Goal: Navigation & Orientation: Understand site structure

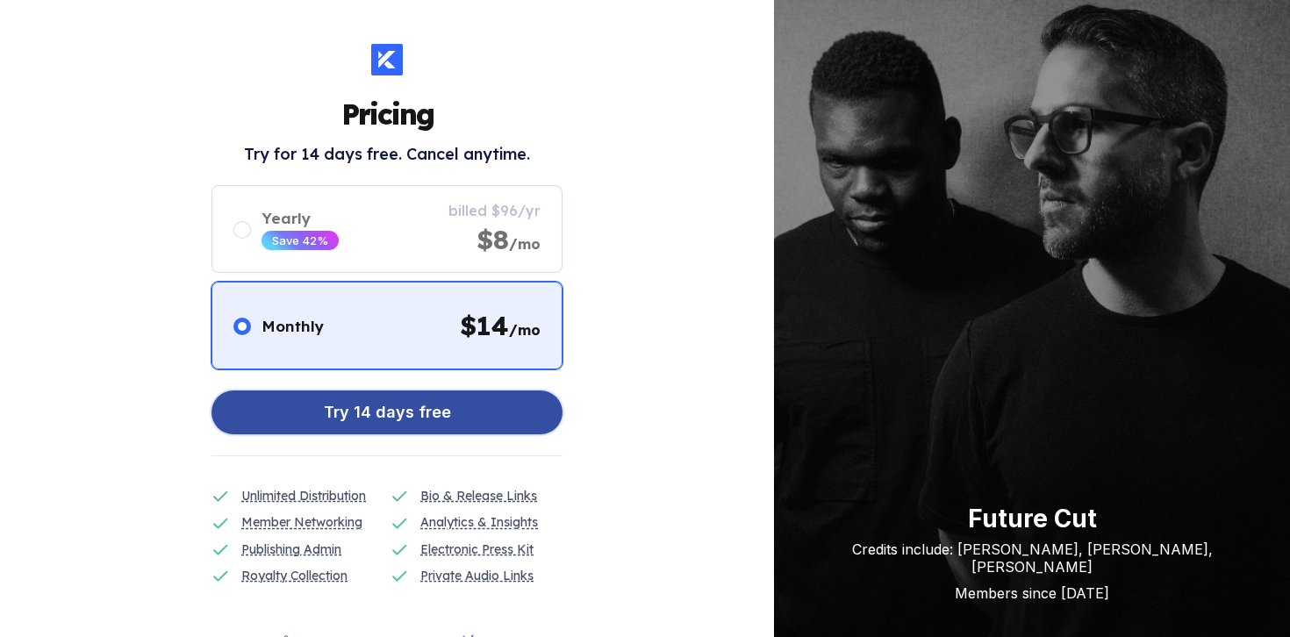
click at [426, 421] on div "Try 14 days free" at bounding box center [387, 412] width 127 height 35
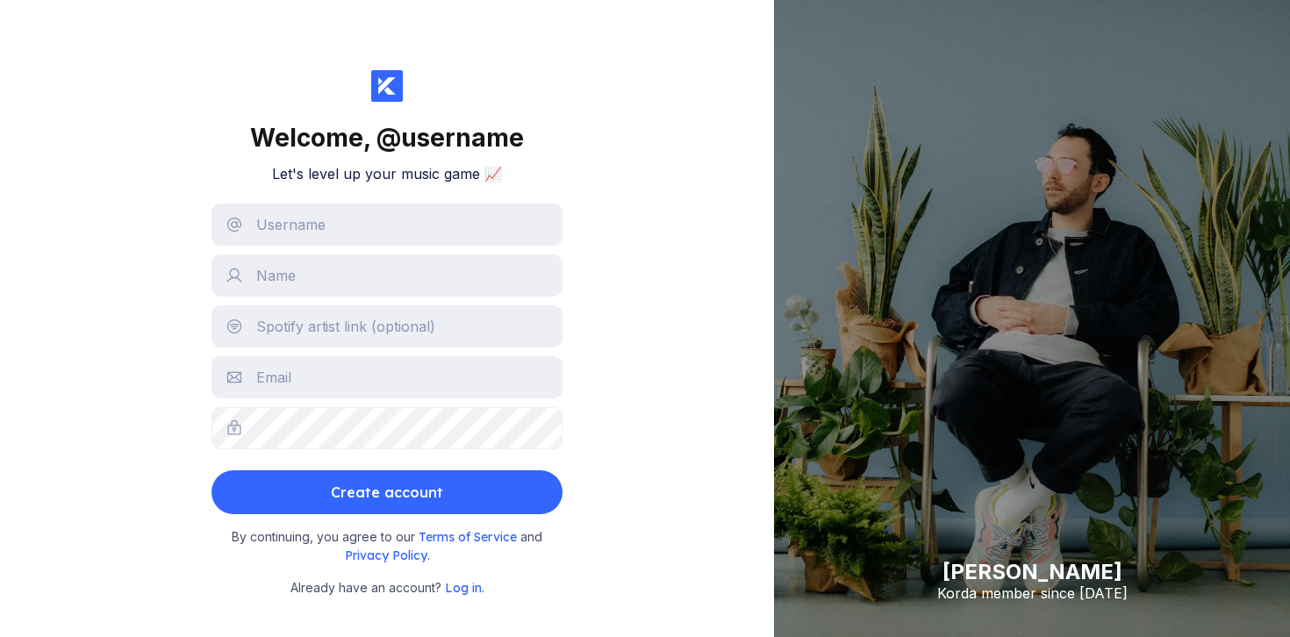
click at [421, 250] on form "Create account" at bounding box center [386, 359] width 351 height 311
drag, startPoint x: 332, startPoint y: 178, endPoint x: 332, endPoint y: 190, distance: 12.3
click at [332, 190] on div "Welcome, @ username Let's level up your music game 📈 Create account By continui…" at bounding box center [386, 334] width 351 height 528
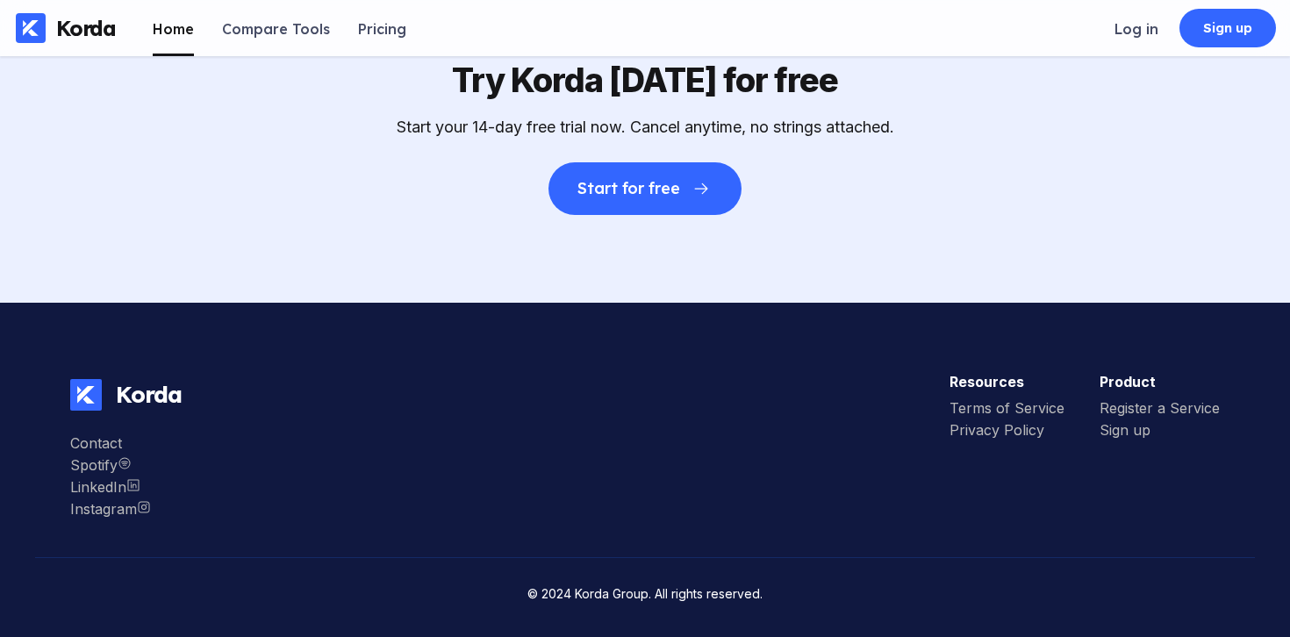
scroll to position [5544, 0]
click at [602, 251] on div "Try Korda [DATE] for free Start your 14-day free trial now. Cancel anytime, no …" at bounding box center [645, 137] width 1290 height 331
click at [1135, 26] on div "Log in" at bounding box center [1136, 29] width 44 height 18
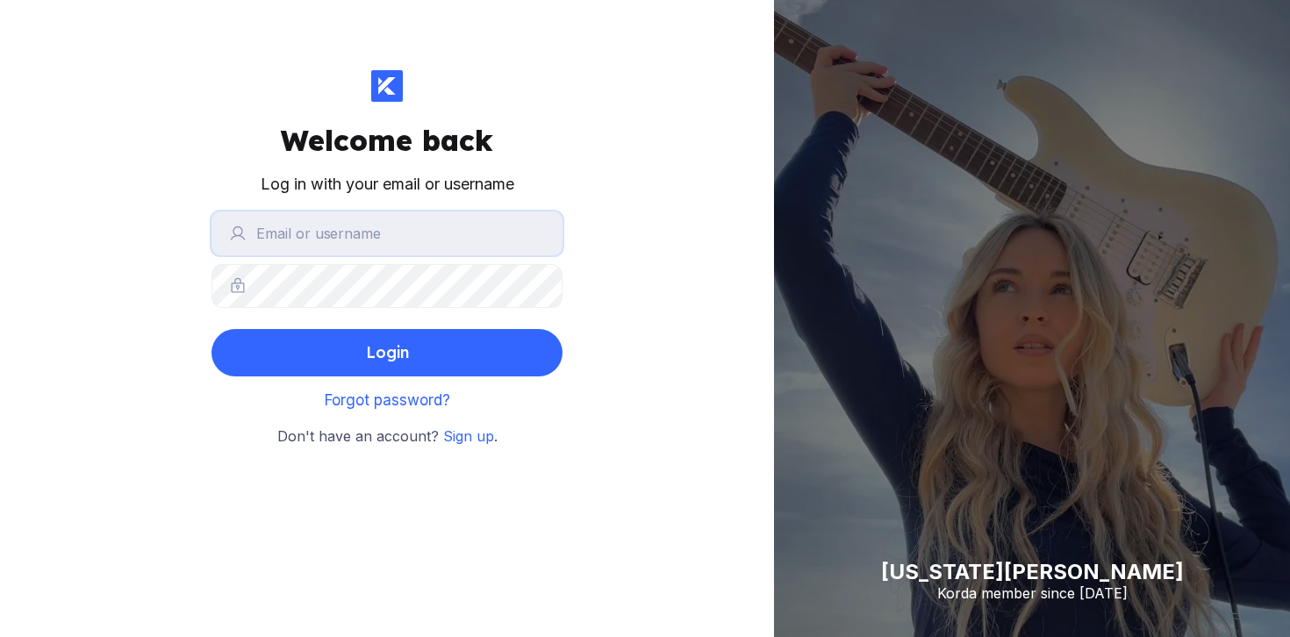
click at [402, 224] on input "text" at bounding box center [386, 233] width 351 height 44
click at [343, 309] on form "Login" at bounding box center [386, 293] width 351 height 165
click at [326, 244] on input "text" at bounding box center [386, 233] width 351 height 44
type input "subasiyapim"
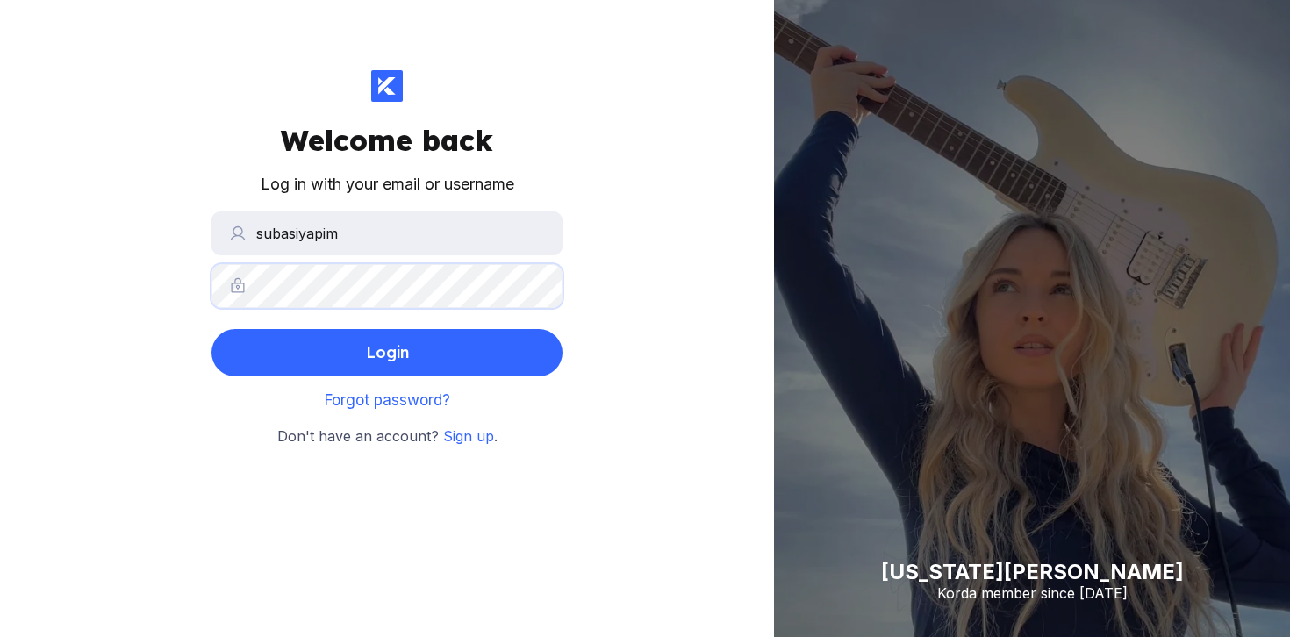
click at [211, 329] on button "Login" at bounding box center [386, 352] width 351 height 47
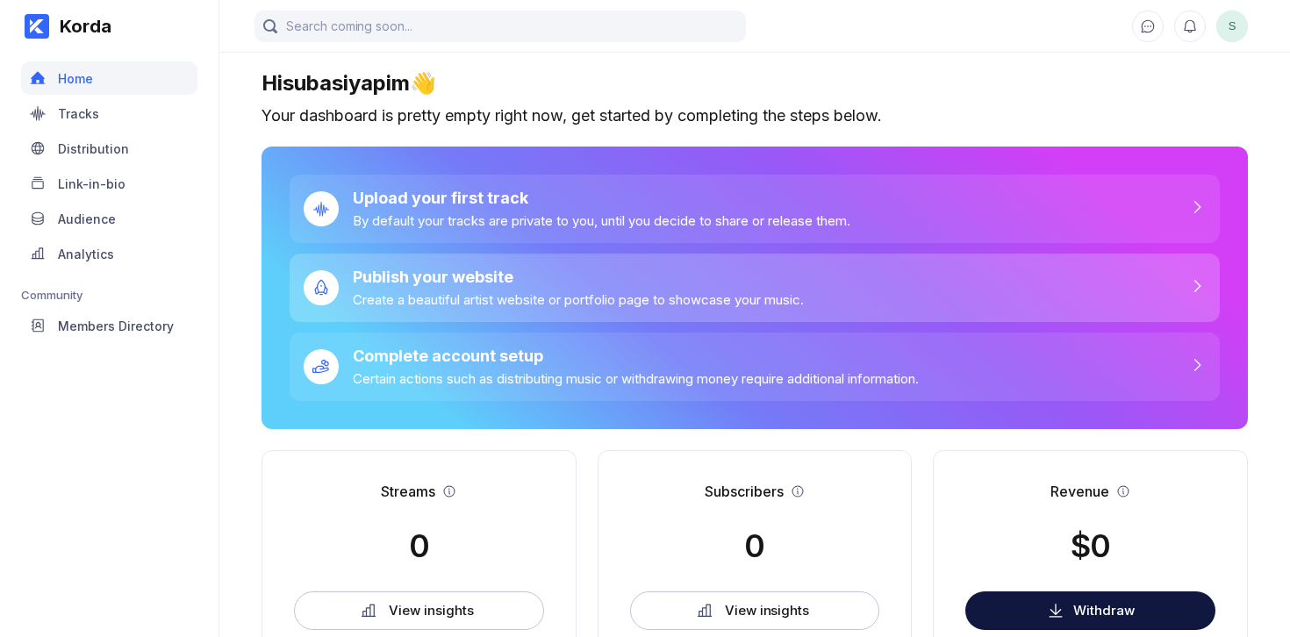
scroll to position [593, 0]
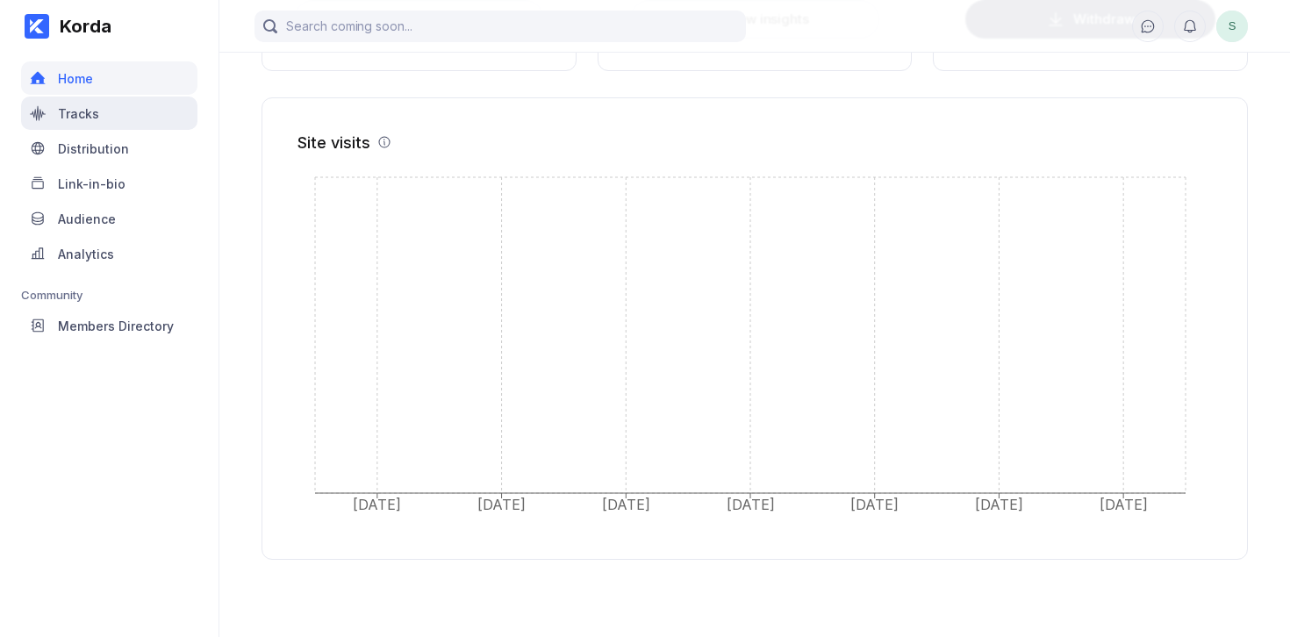
click at [143, 121] on div "Tracks" at bounding box center [109, 113] width 176 height 33
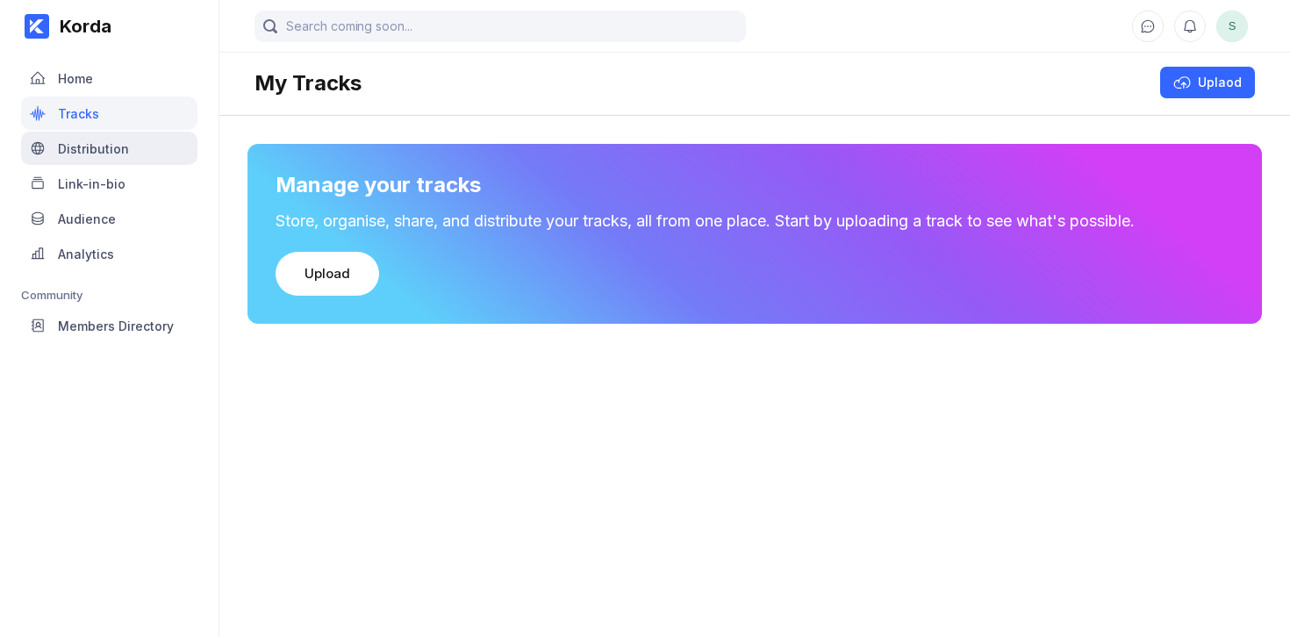
click at [105, 158] on div "Distribution" at bounding box center [109, 148] width 176 height 33
click at [211, 208] on div "Korda Home Tracks Distribution Link-in-bio Audience Analytics Community Members…" at bounding box center [109, 318] width 219 height 637
click at [176, 182] on div "Link-in-bio" at bounding box center [109, 183] width 176 height 33
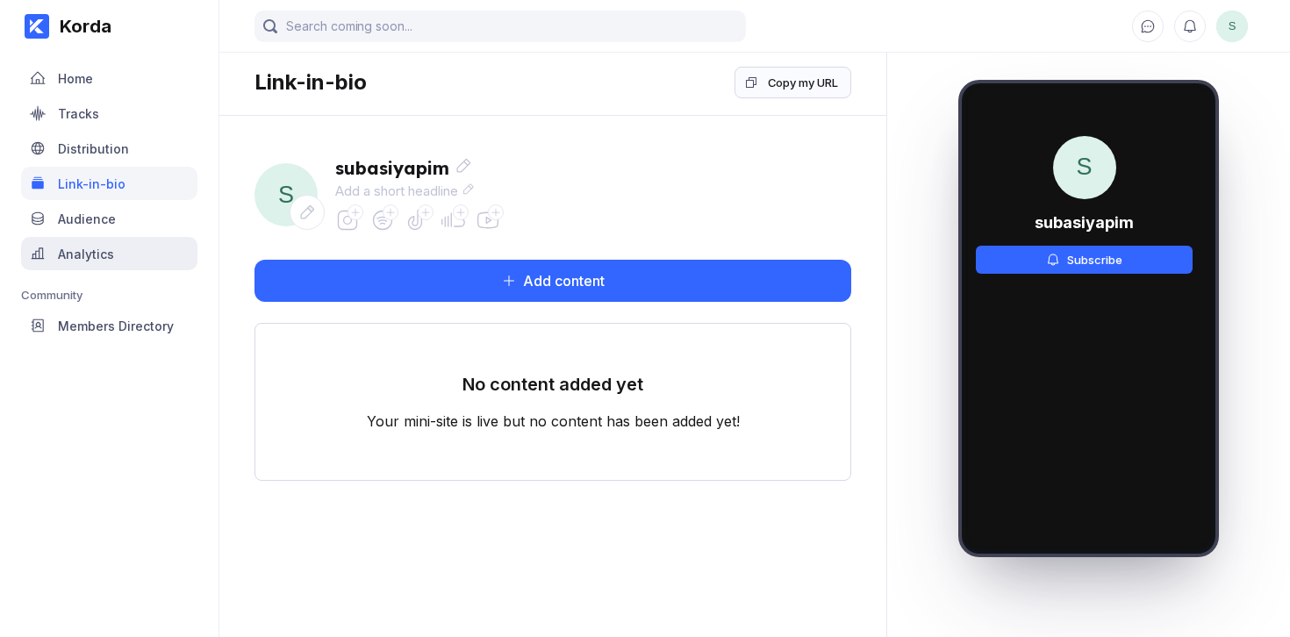
click at [33, 241] on div "Analytics" at bounding box center [109, 253] width 176 height 33
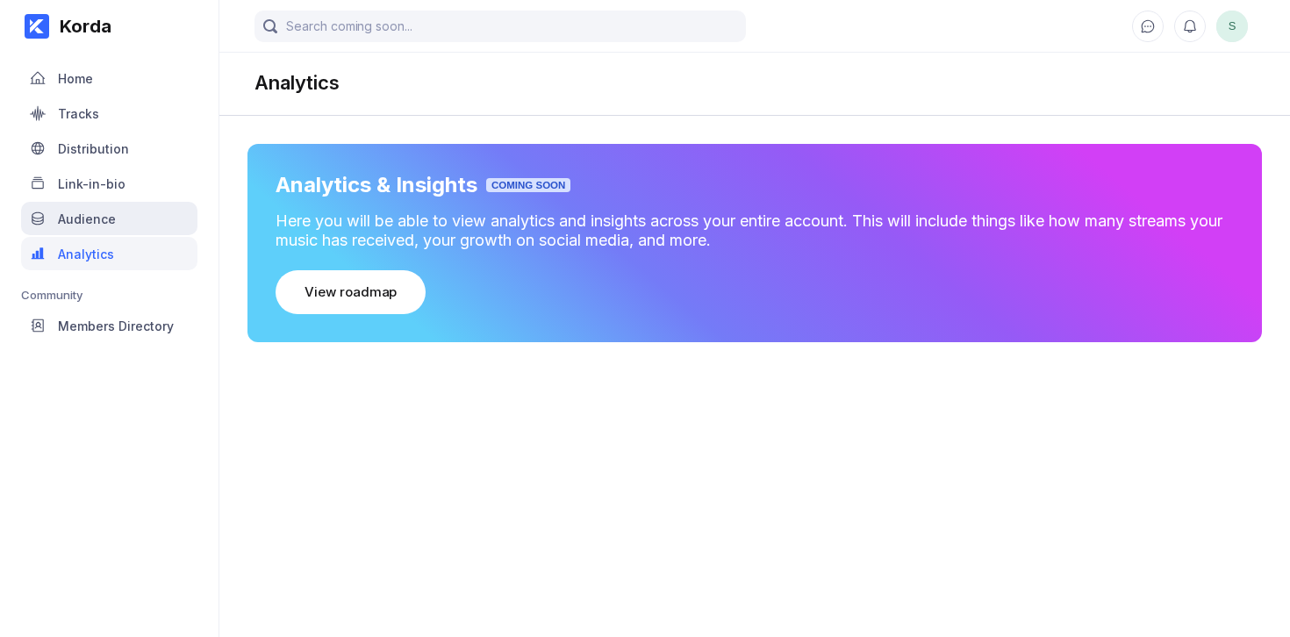
click at [140, 224] on div "Audience" at bounding box center [109, 218] width 176 height 33
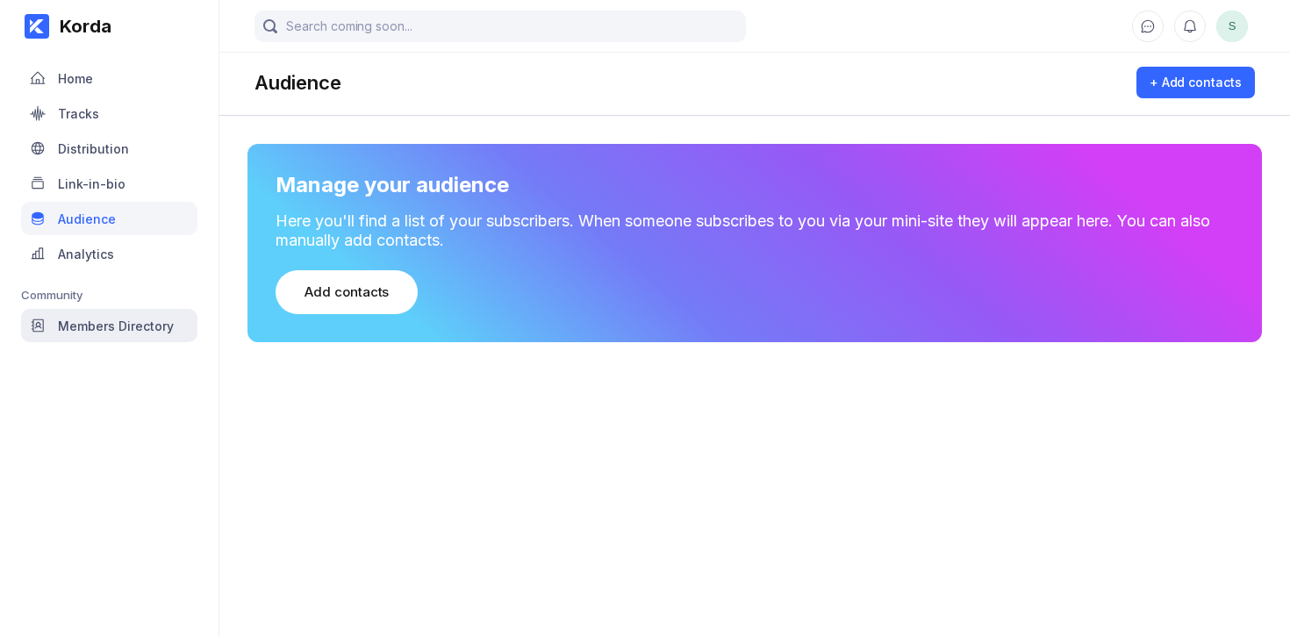
click at [172, 317] on div "Members Directory" at bounding box center [109, 325] width 176 height 33
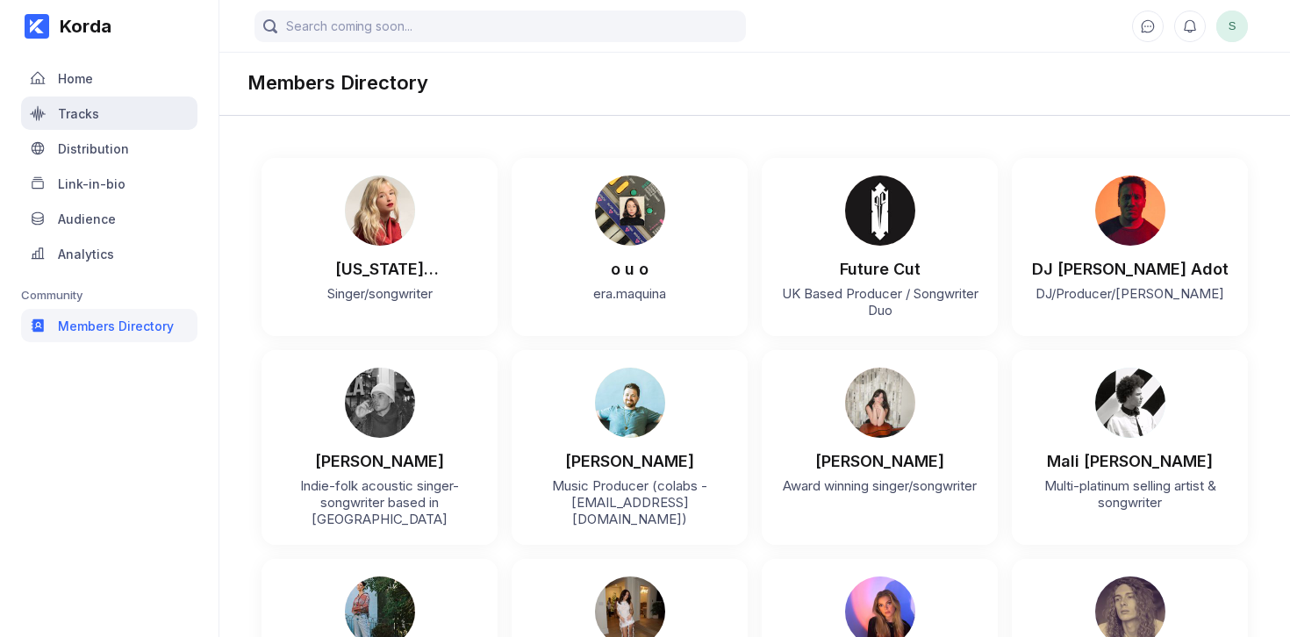
click at [85, 99] on div "Tracks" at bounding box center [109, 113] width 176 height 33
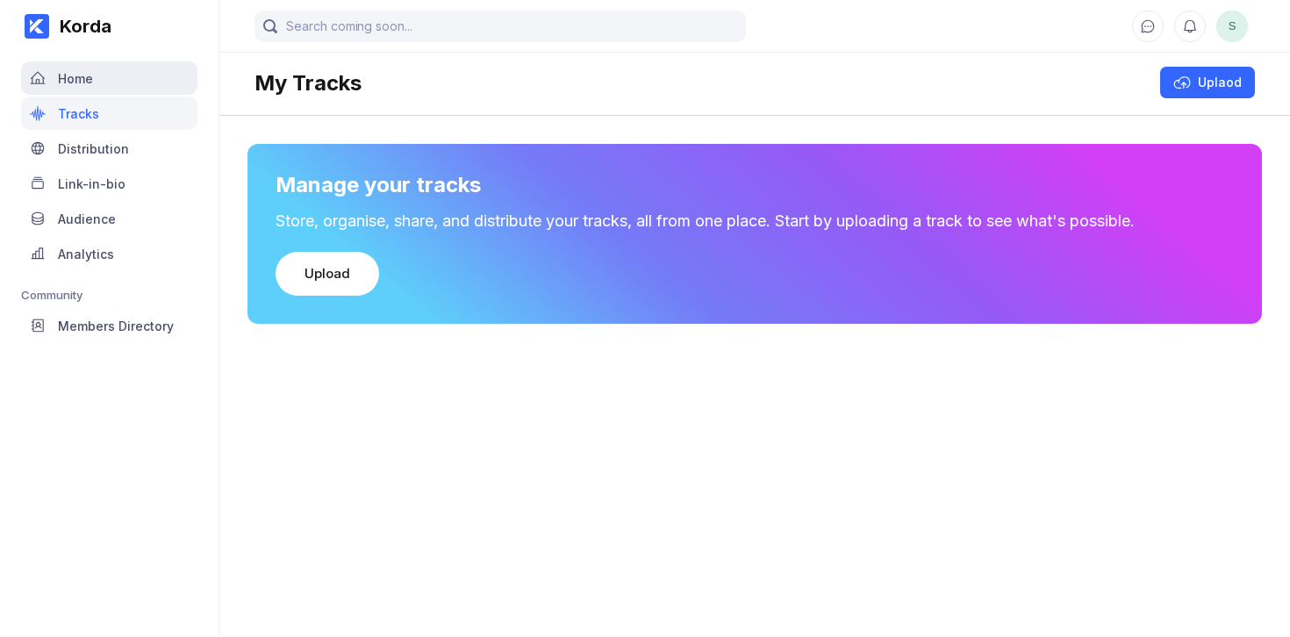
click at [80, 86] on div "Home" at bounding box center [109, 77] width 176 height 33
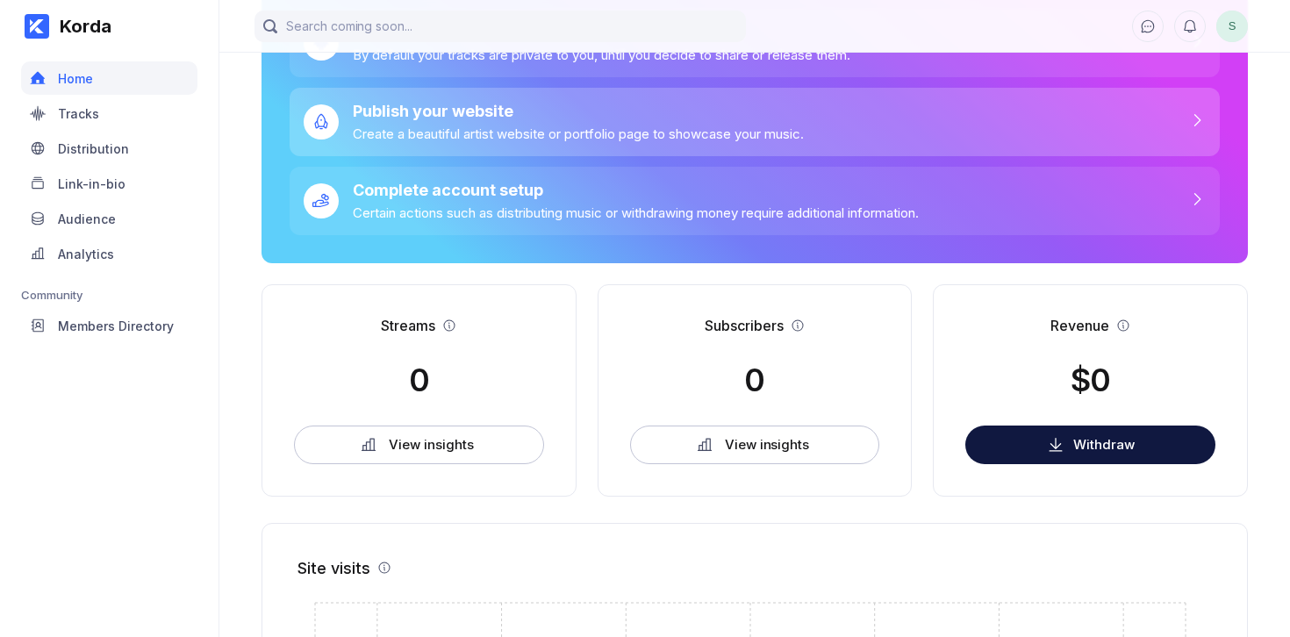
scroll to position [593, 0]
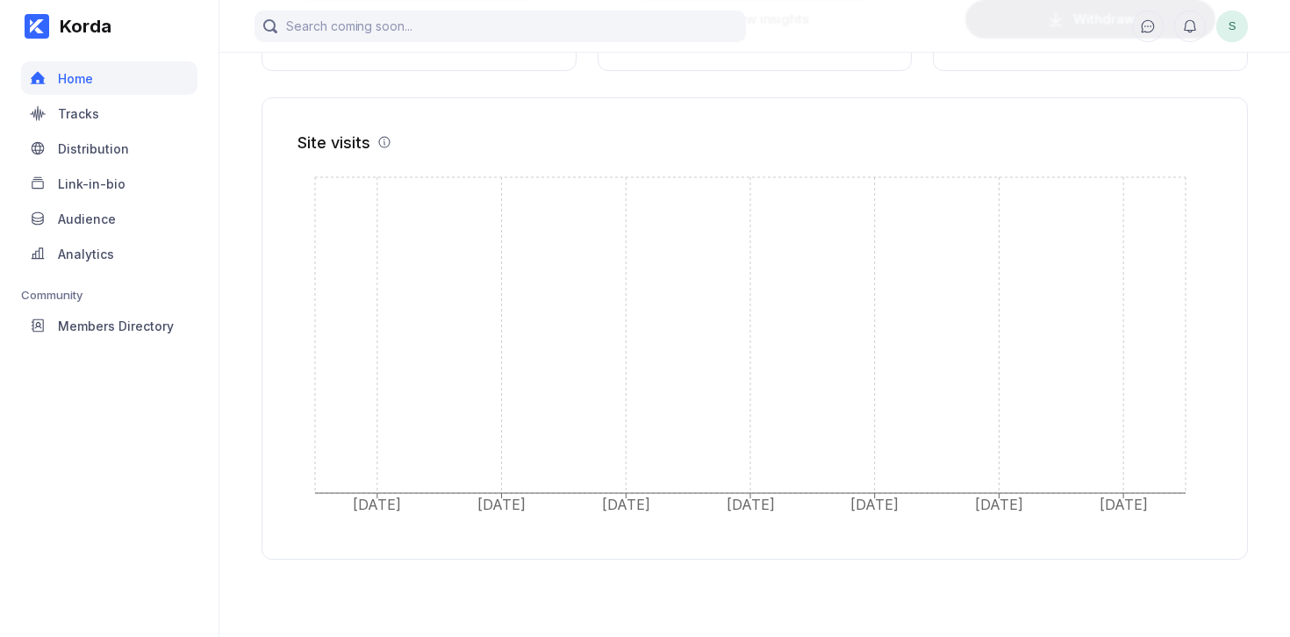
click at [1247, 46] on div "S" at bounding box center [754, 26] width 1071 height 53
click at [1236, 25] on span "S" at bounding box center [1232, 27] width 32 height 32
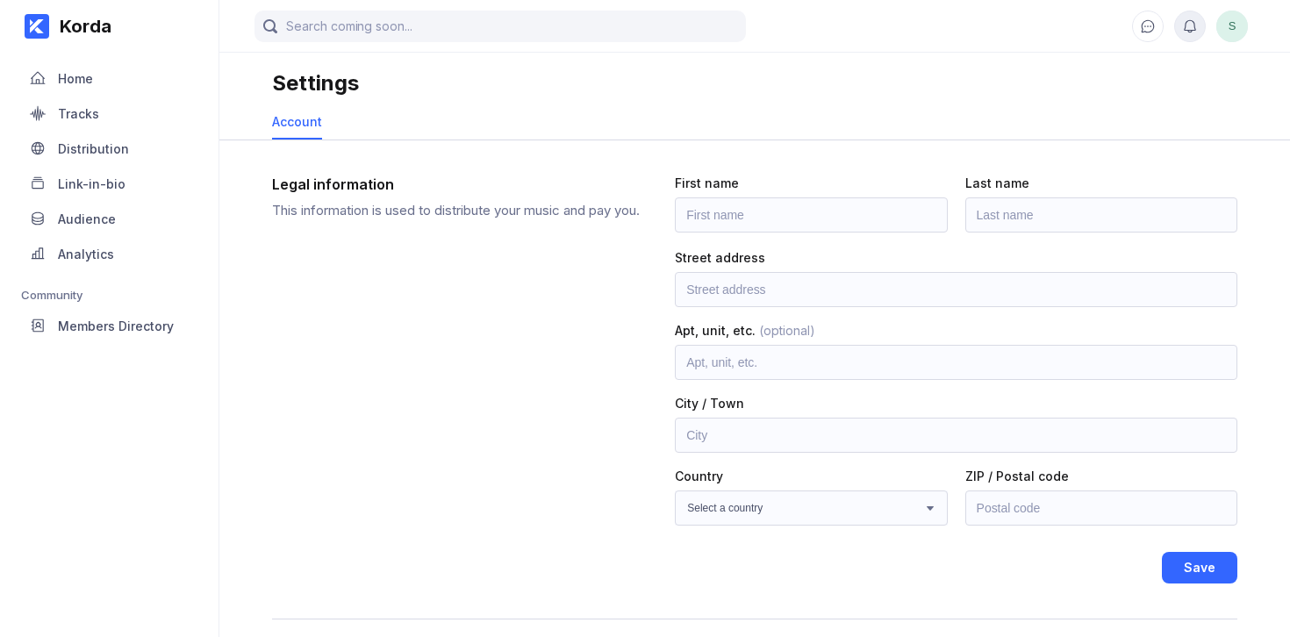
click at [1188, 26] on icon at bounding box center [1190, 26] width 16 height 16
